Goal: Entertainment & Leisure: Consume media (video, audio)

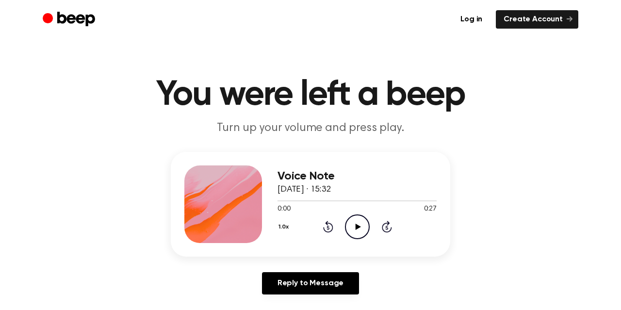
click at [429, 0] on div "Log in Create Account" at bounding box center [311, 19] width 536 height 39
click at [359, 228] on icon "Play Audio" at bounding box center [357, 226] width 25 height 25
click at [357, 229] on icon "Play Audio" at bounding box center [357, 226] width 25 height 25
click at [356, 225] on icon at bounding box center [357, 227] width 5 height 6
click at [355, 227] on icon "Play Audio" at bounding box center [357, 226] width 25 height 25
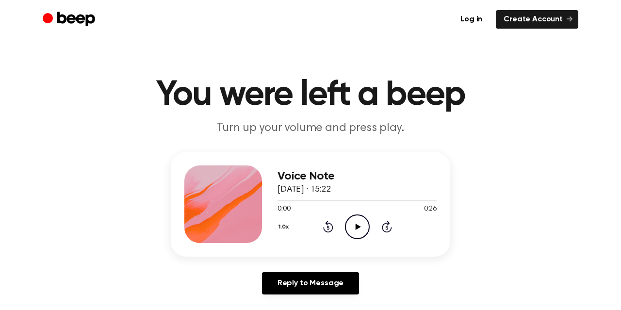
click at [351, 228] on icon "Play Audio" at bounding box center [357, 226] width 25 height 25
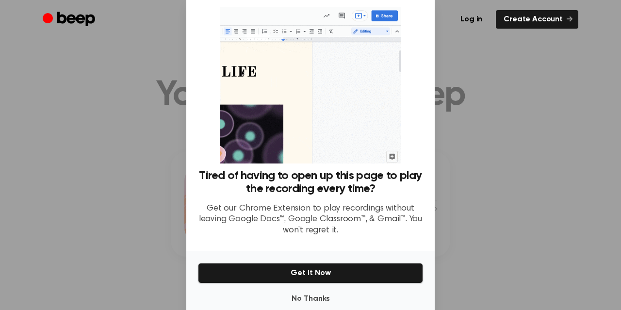
scroll to position [38, 0]
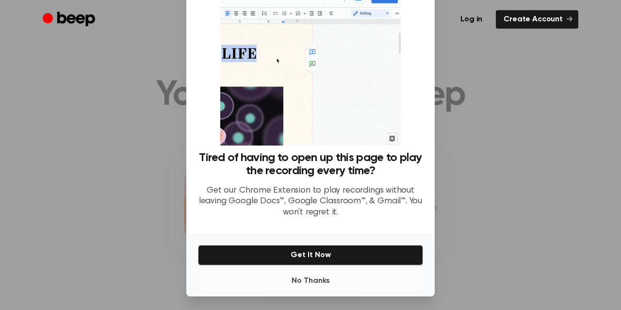
click at [312, 285] on button "No Thanks" at bounding box center [310, 280] width 225 height 19
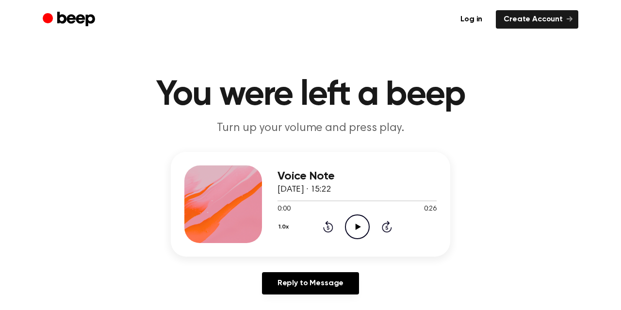
click at [360, 226] on icon "Play Audio" at bounding box center [357, 226] width 25 height 25
click at [357, 228] on icon at bounding box center [357, 227] width 5 height 6
click at [352, 231] on icon "Play Audio" at bounding box center [357, 226] width 25 height 25
click at [356, 224] on icon at bounding box center [357, 227] width 5 height 6
click at [358, 224] on icon "Play Audio" at bounding box center [357, 226] width 25 height 25
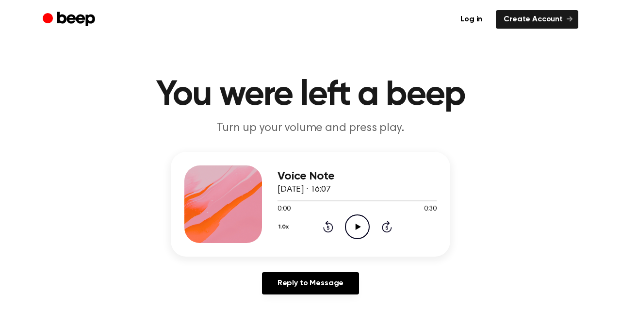
click at [360, 226] on icon "Play Audio" at bounding box center [357, 226] width 25 height 25
click at [360, 232] on icon "Play Audio" at bounding box center [357, 226] width 25 height 25
click at [369, 224] on circle at bounding box center [358, 227] width 24 height 24
